Goal: Task Accomplishment & Management: Manage account settings

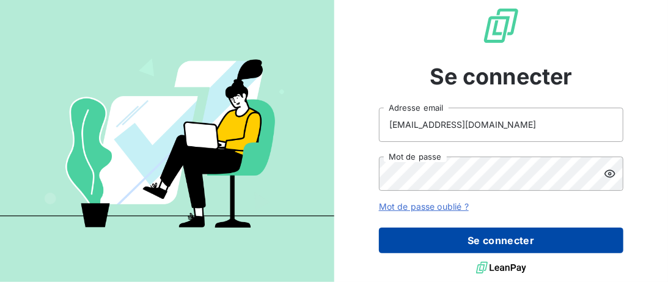
click at [559, 237] on button "Se connecter" at bounding box center [501, 240] width 244 height 26
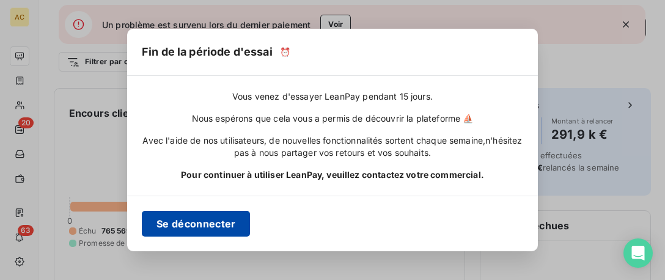
click at [221, 219] on button "Se déconnecter" at bounding box center [196, 224] width 108 height 26
